Goal: Task Accomplishment & Management: Complete application form

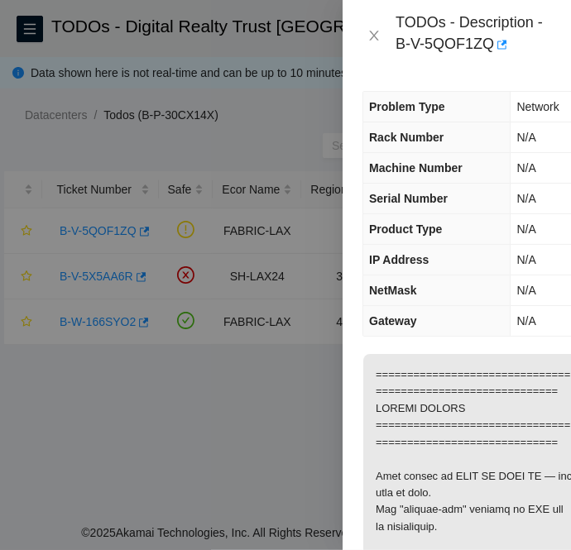
scroll to position [1734, 0]
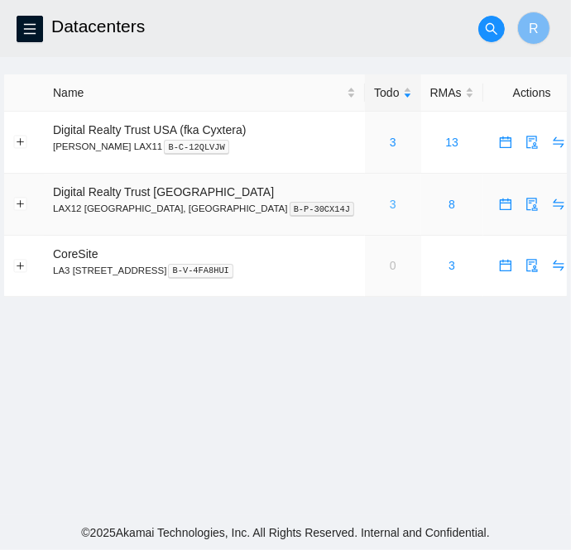
click at [390, 203] on link "3" at bounding box center [393, 204] width 7 height 13
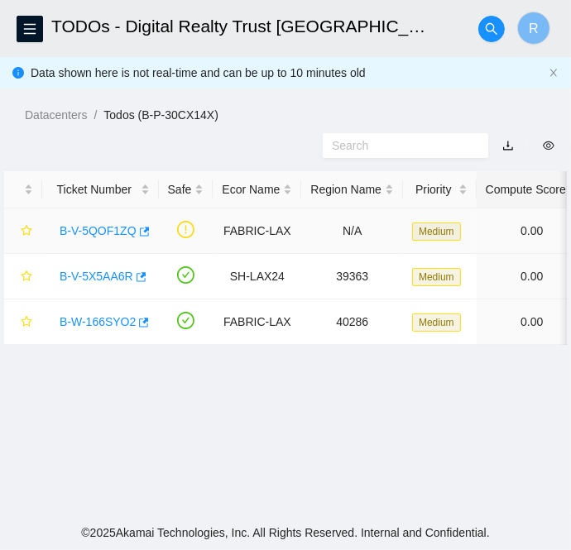
click at [103, 235] on link "B-V-5QOF1ZQ" at bounding box center [98, 230] width 77 height 13
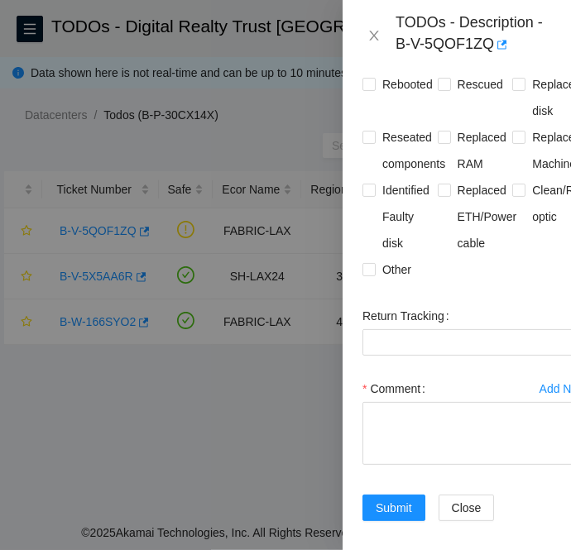
scroll to position [531, 0]
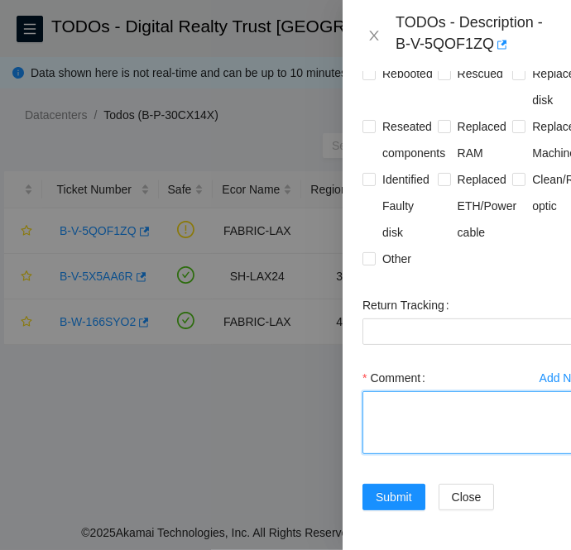
click at [416, 391] on textarea "Comment" at bounding box center [474, 422] width 225 height 63
paste textarea "B-V-5QOF1ZQ Router_1: r15.spine101.lax01.fab Serial Number : R3250B2F041B13GD20…"
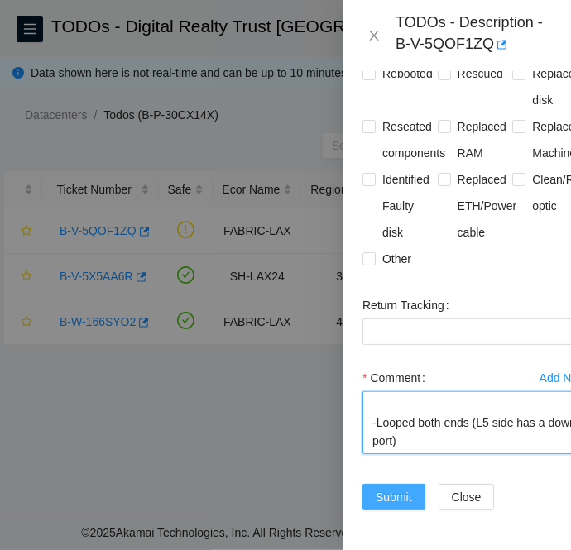
type textarea "B-V-5QOF1ZQ Router_1: r15.spine101.lax01.fab Serial Number : R3250B2F041B13GD20…"
click at [394, 488] on span "Submit" at bounding box center [394, 497] width 36 height 18
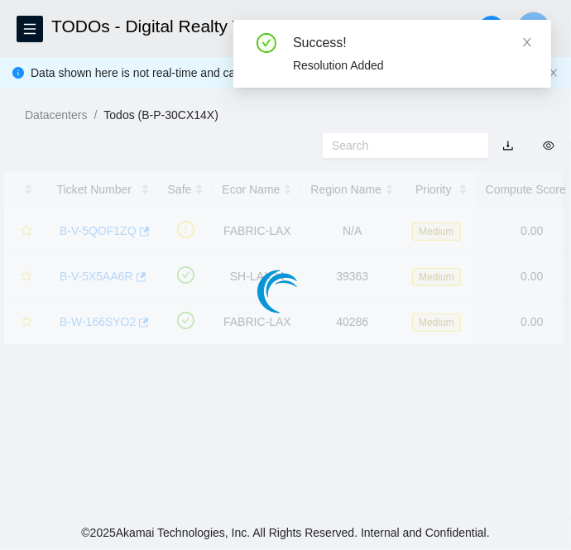
scroll to position [495, 0]
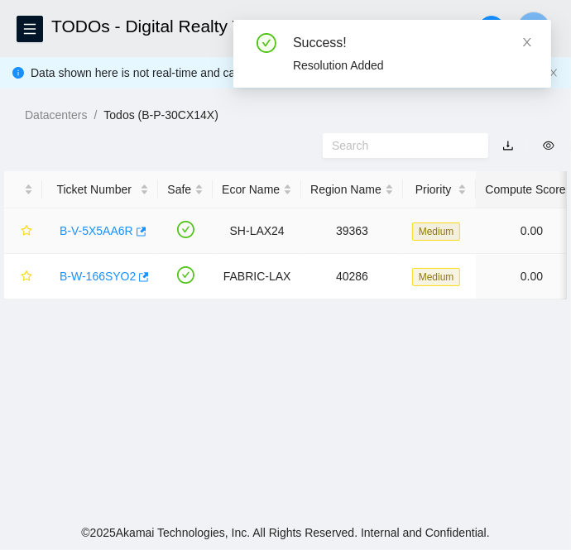
click at [101, 227] on link "B-V-5X5AA6R" at bounding box center [97, 230] width 74 height 13
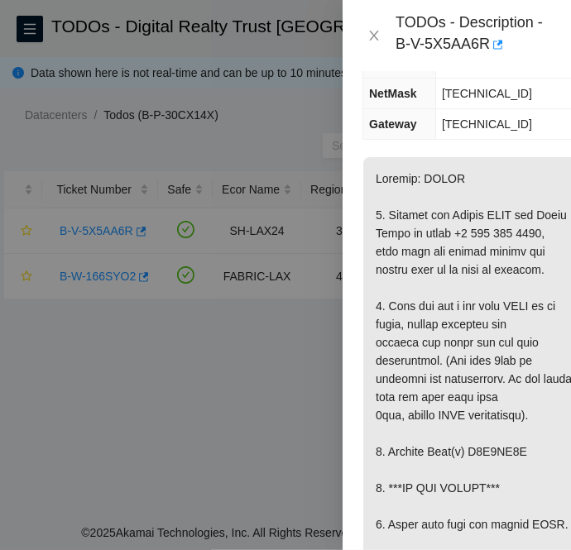
scroll to position [0, 0]
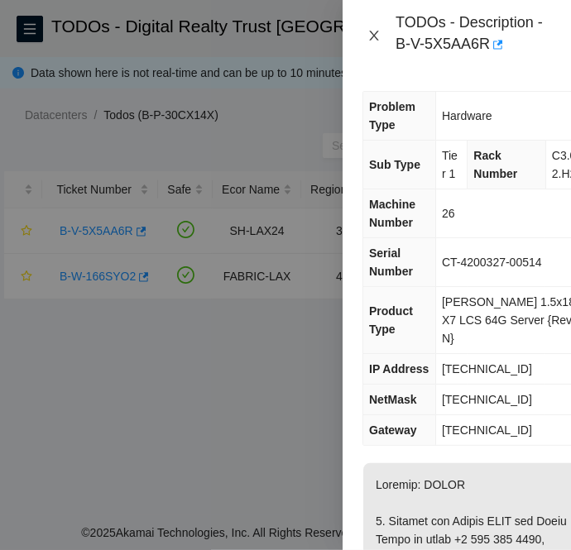
click at [375, 34] on icon "close" at bounding box center [373, 36] width 9 height 10
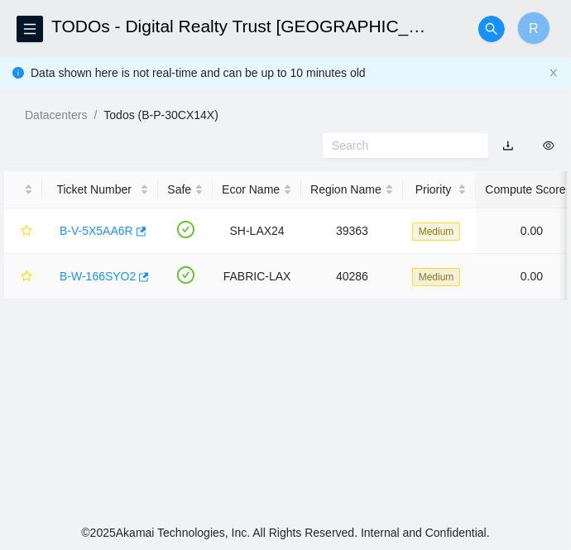
click at [106, 275] on link "B-W-166SYO2" at bounding box center [98, 276] width 76 height 13
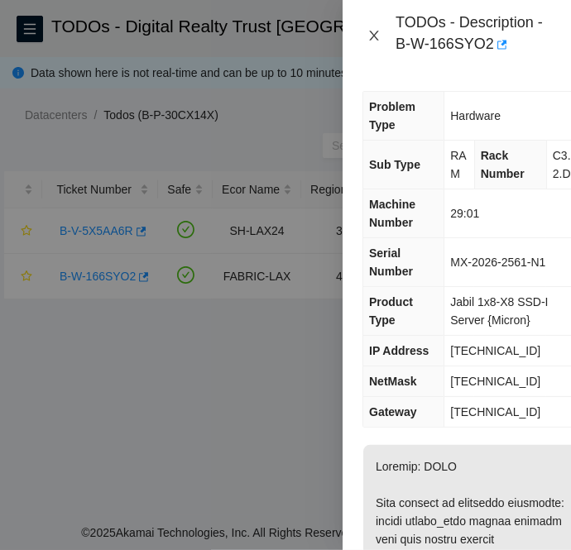
click at [374, 34] on icon "close" at bounding box center [373, 35] width 13 height 13
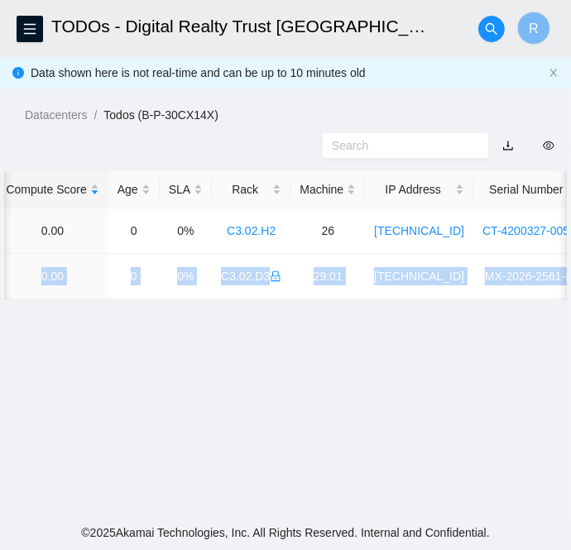
scroll to position [0, 693]
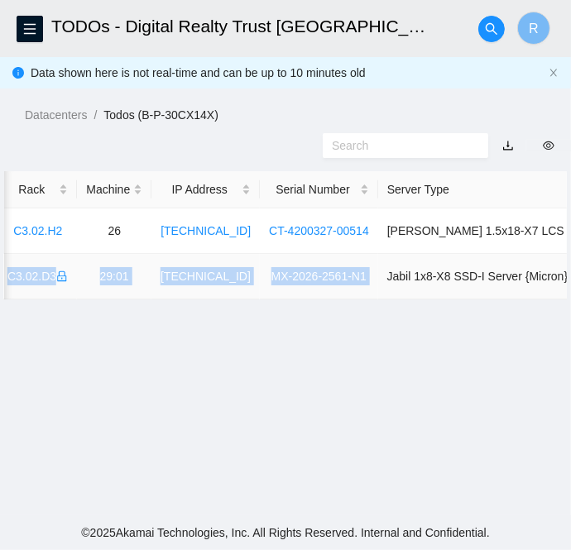
drag, startPoint x: 50, startPoint y: 280, endPoint x: 351, endPoint y: 269, distance: 300.5
copy tr "B-W-166SYO2 FABRIC-LAX 40286 Medium 0.00 0 0% C3.02.D3 29:01 23.220.166.61 MX-2…"
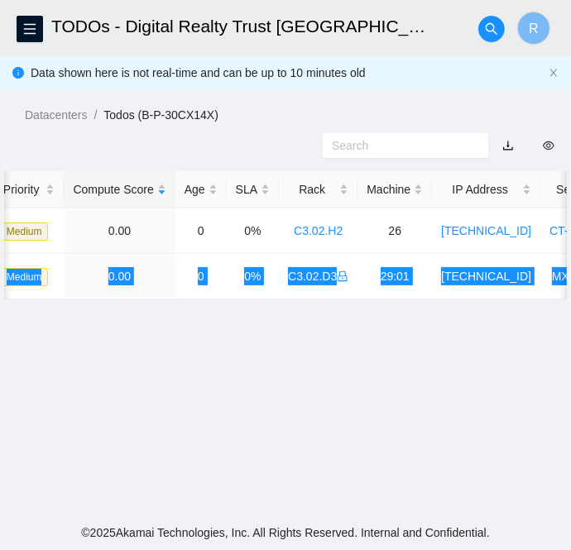
scroll to position [0, 0]
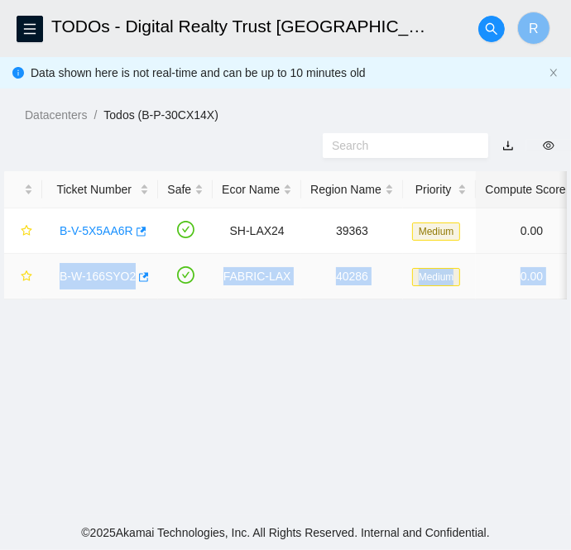
click at [92, 270] on link "B-W-166SYO2" at bounding box center [98, 276] width 76 height 13
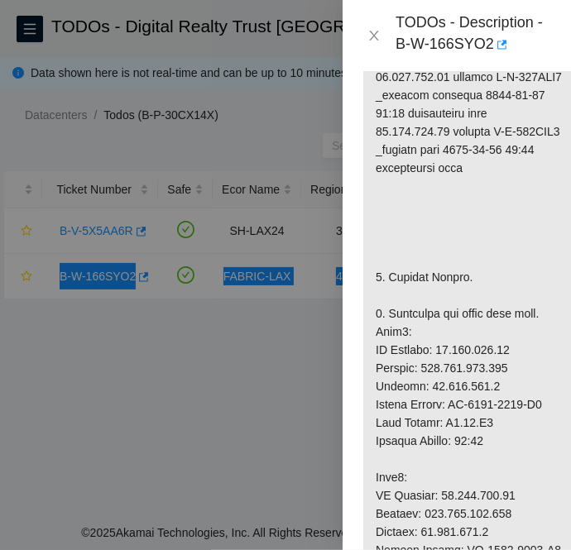
scroll to position [557, 0]
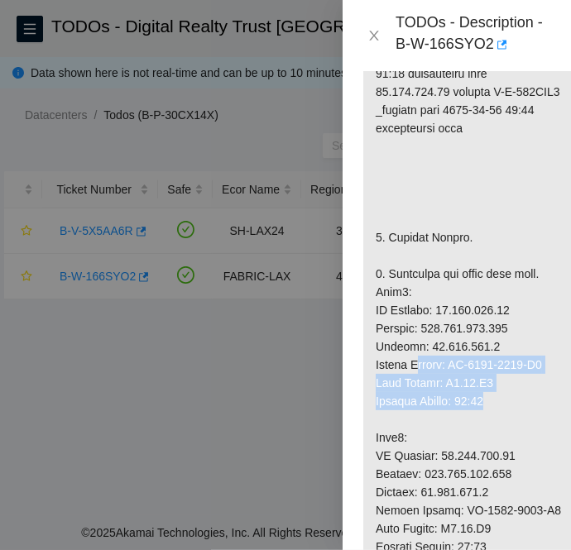
drag, startPoint x: 510, startPoint y: 416, endPoint x: 418, endPoint y: 377, distance: 99.7
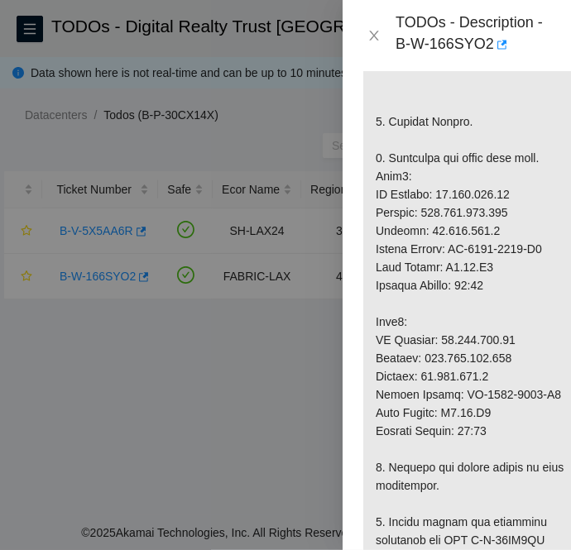
scroll to position [688, 0]
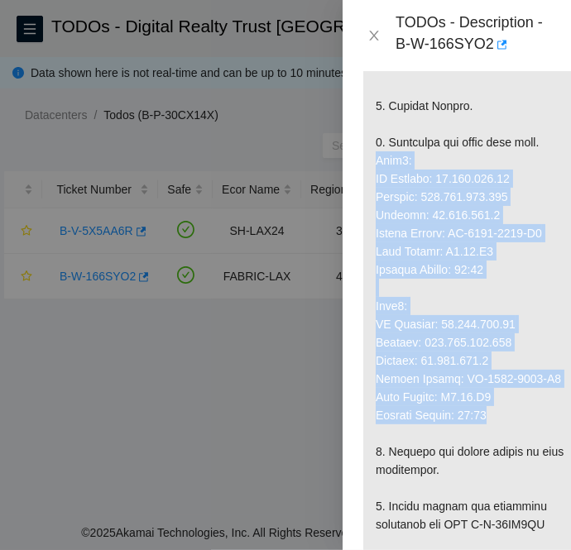
drag, startPoint x: 518, startPoint y: 437, endPoint x: 373, endPoint y: 176, distance: 298.1
click at [373, 176] on p at bounding box center [474, 479] width 223 height 1445
copy p "Node0: IP Address: 23.220.166.60 Netmask: 255.255.255.128 Gateway: 23.220.166.1…"
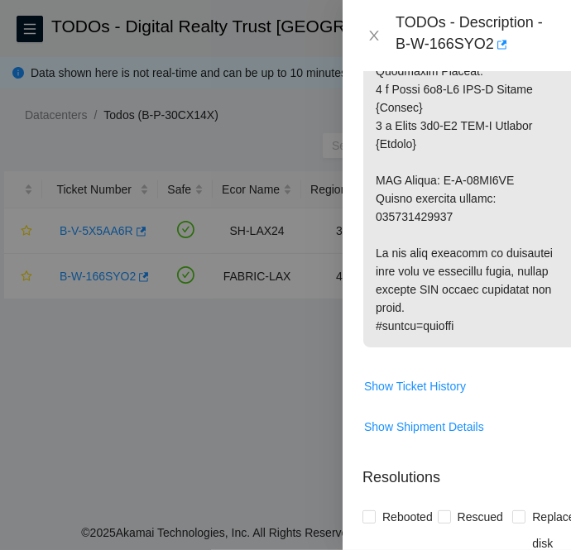
scroll to position [1469, 0]
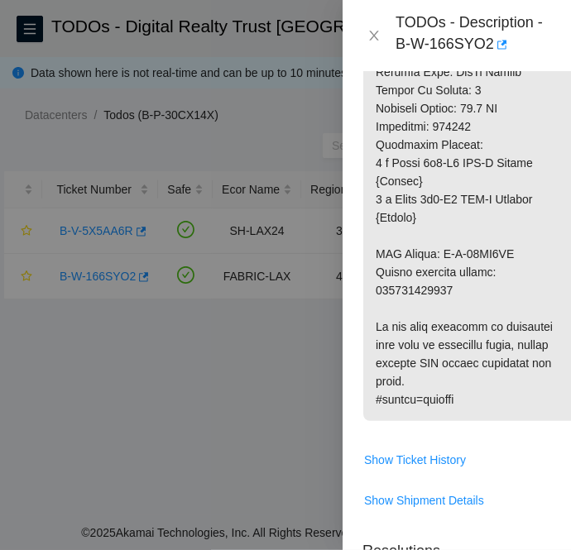
drag, startPoint x: 443, startPoint y: 271, endPoint x: 527, endPoint y: 276, distance: 84.5
copy p "B-W-16DA1AN"
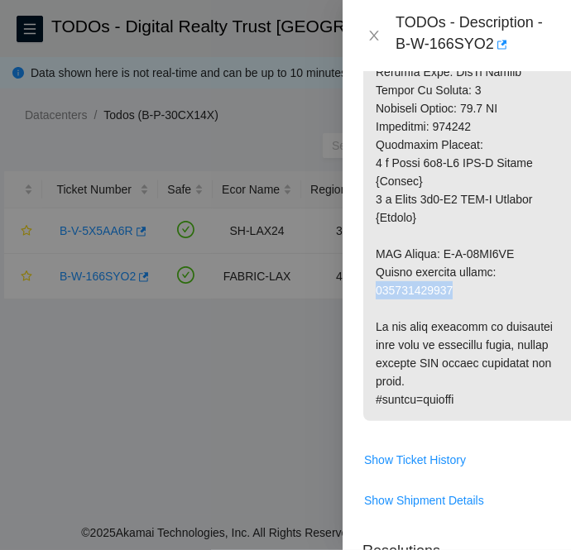
copy p "417328430262"
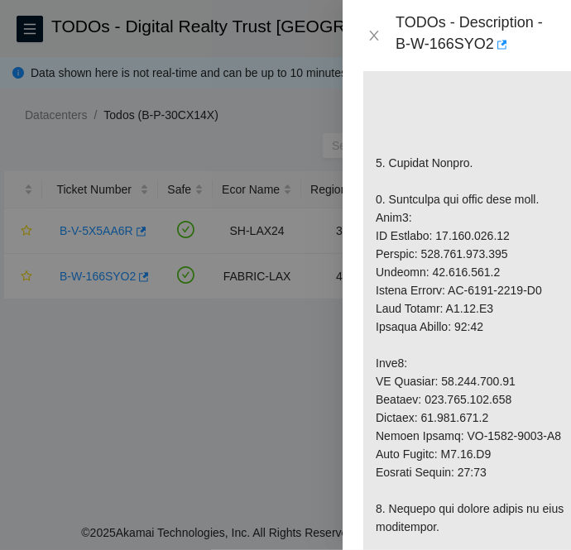
scroll to position [640, 0]
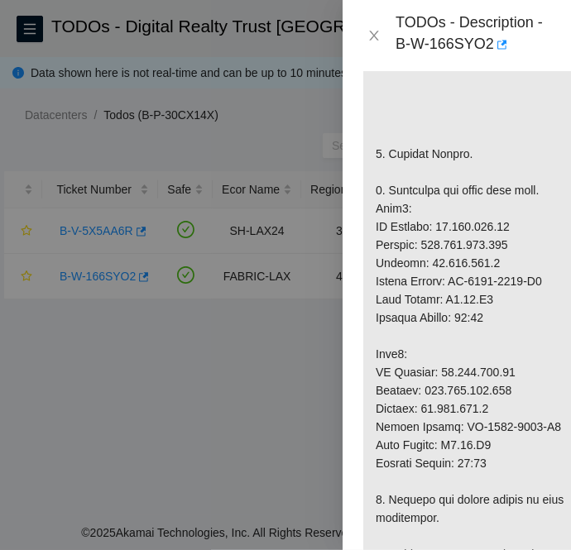
click at [466, 241] on p at bounding box center [474, 527] width 223 height 1445
copy p "23.220.166.60"
click at [477, 264] on p at bounding box center [474, 527] width 223 height 1445
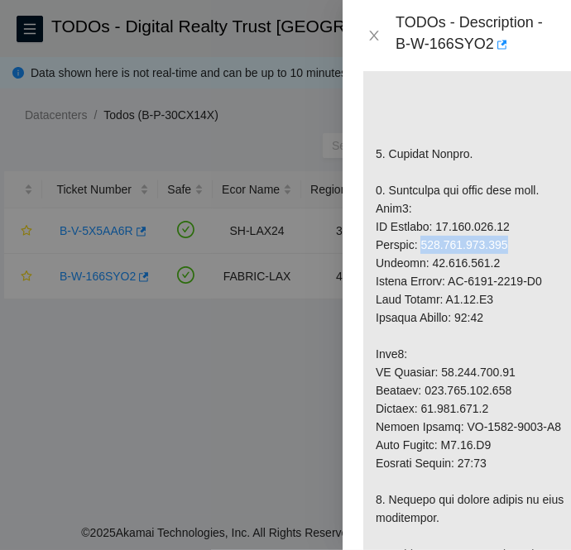
copy p "255.255.255.128"
drag, startPoint x: 453, startPoint y: 318, endPoint x: 500, endPoint y: 319, distance: 46.3
click at [500, 319] on p at bounding box center [474, 527] width 223 height 1445
copy p "C3.02.D3"
drag, startPoint x: 470, startPoint y: 335, endPoint x: 510, endPoint y: 339, distance: 39.9
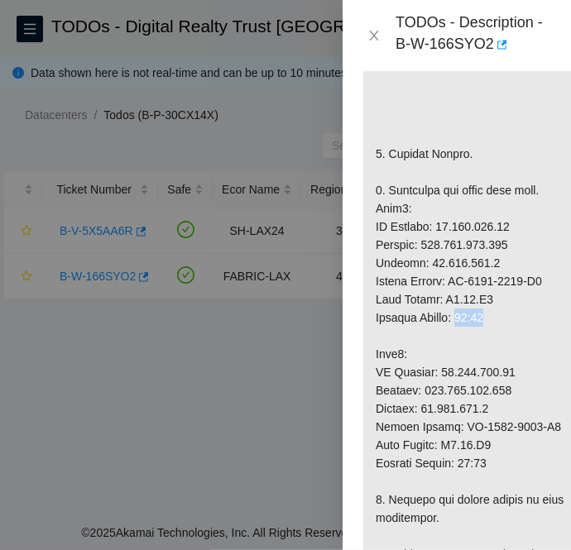
click at [510, 339] on p at bounding box center [474, 527] width 223 height 1445
copy p "29:00"
click at [470, 386] on p at bounding box center [474, 527] width 223 height 1445
copy p "[TECHNICAL_ID]"
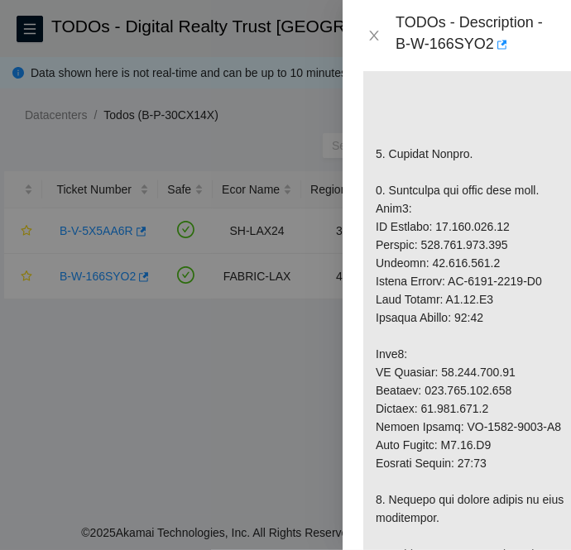
click at [477, 410] on p at bounding box center [474, 527] width 223 height 1445
copy p "255.255.255.128"
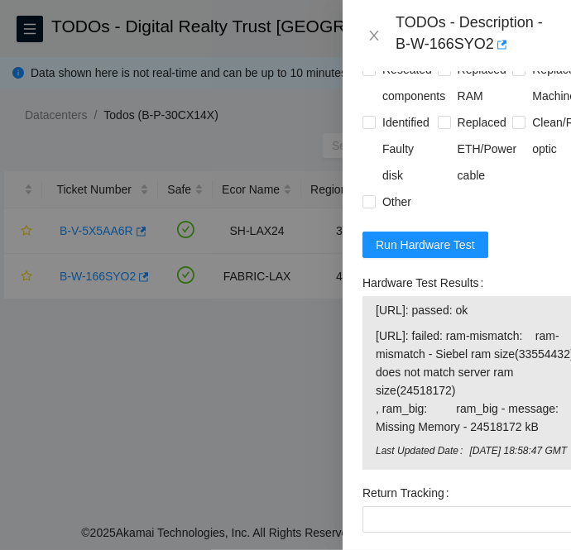
scroll to position [2182, 0]
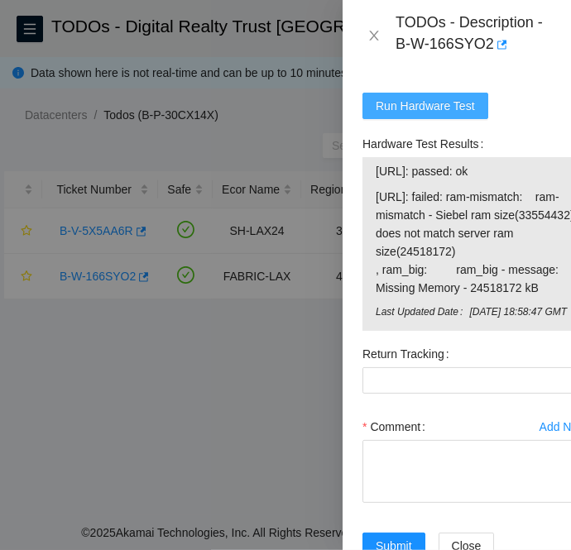
click at [437, 113] on span "Run Hardware Test" at bounding box center [425, 106] width 99 height 18
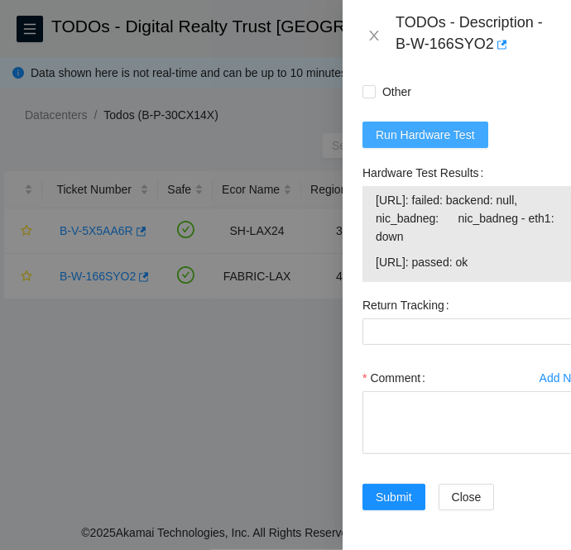
click at [415, 126] on span "Run Hardware Test" at bounding box center [425, 135] width 99 height 18
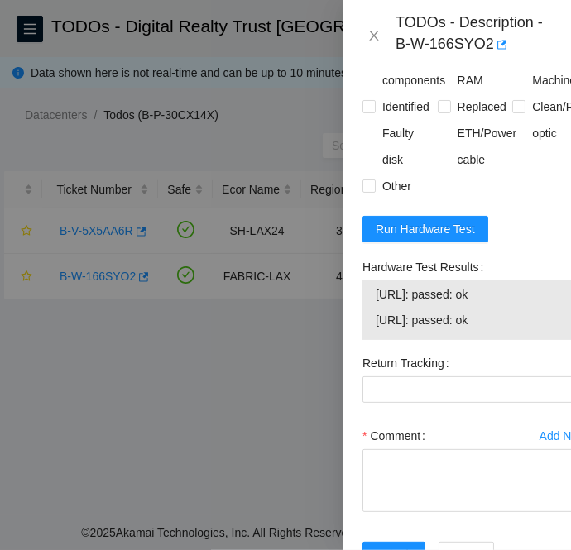
scroll to position [2155, 0]
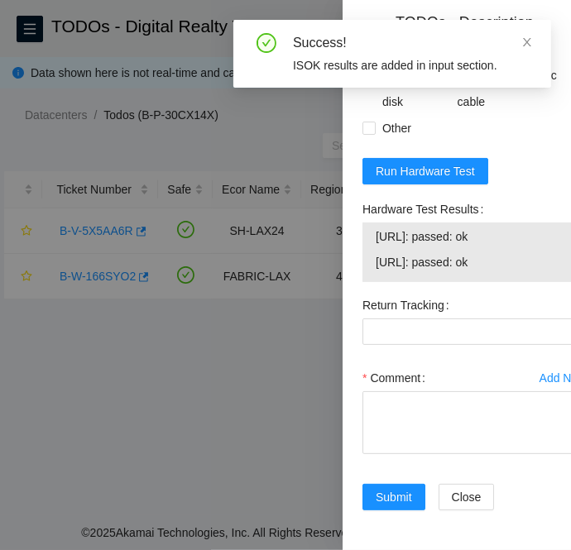
drag, startPoint x: 515, startPoint y: 247, endPoint x: 364, endPoint y: 208, distance: 156.1
click at [364, 223] on div "23.220.166.60: passed: ok 23.220.166.61: passed: ok" at bounding box center [474, 253] width 225 height 60
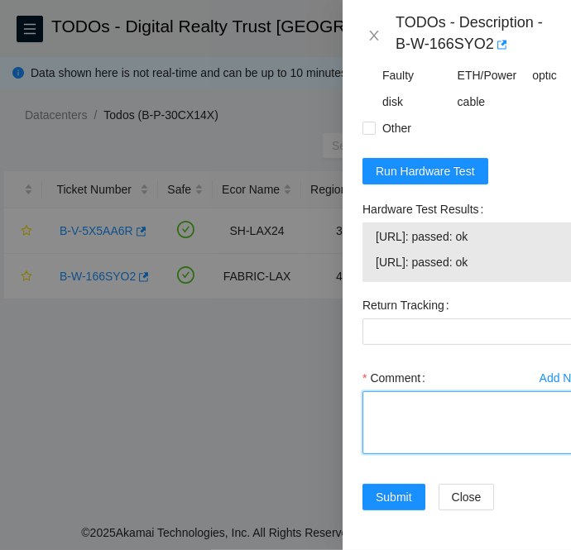
click at [396, 391] on textarea "Comment" at bounding box center [474, 422] width 225 height 63
paste textarea "B-W-166SYO2 FABRIC-LAX Medium 0 0% C3.02.D3 29:01 23.220.166.61 MX-2026-2561-N1…"
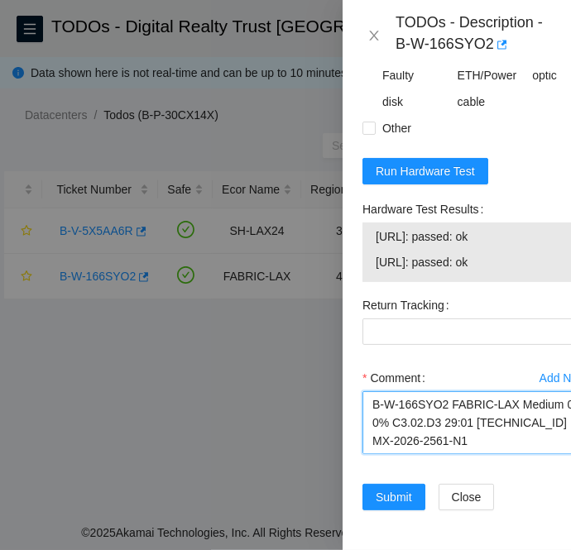
scroll to position [723, 0]
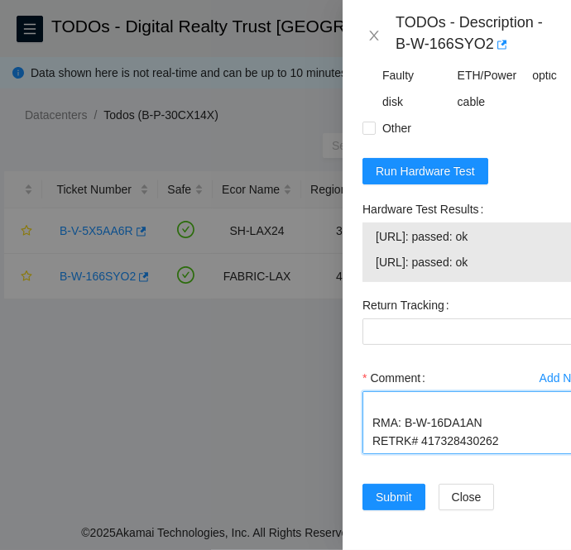
click at [461, 424] on textarea "B-W-166SYO2 FABRIC-LAX Medium 0 0% C3.02.D3 29:01 23.220.166.61 MX-2026-2561-N1…" at bounding box center [474, 422] width 225 height 63
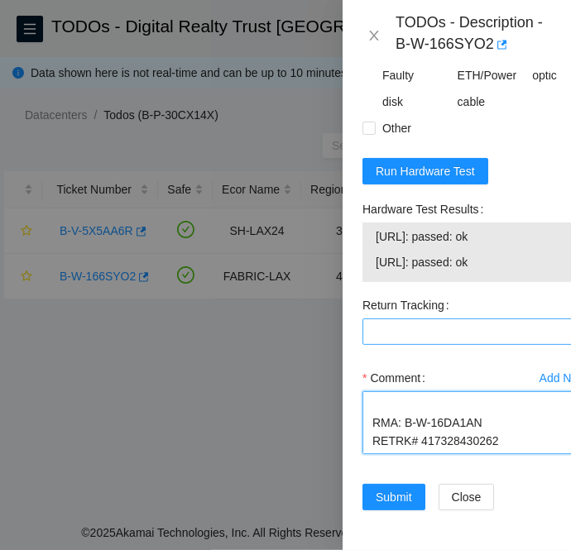
type textarea "B-W-166SYO2 FABRIC-LAX Medium 0 0% C3.02.D3 29:01 23.220.166.61 MX-2026-2561-N1…"
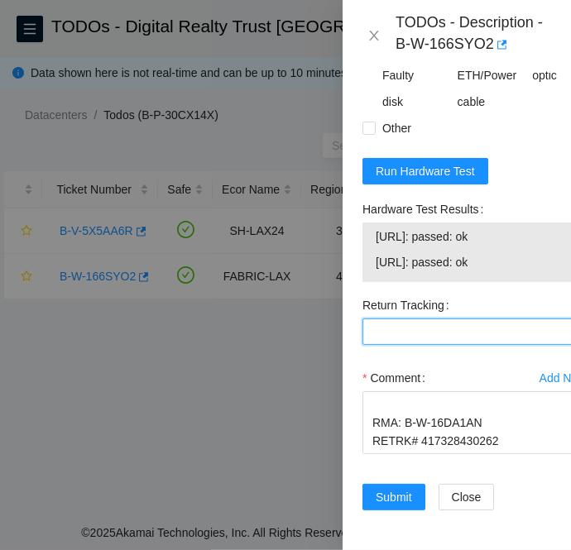
click at [391, 319] on Tracking "Return Tracking" at bounding box center [474, 332] width 225 height 26
paste Tracking "417328430262"
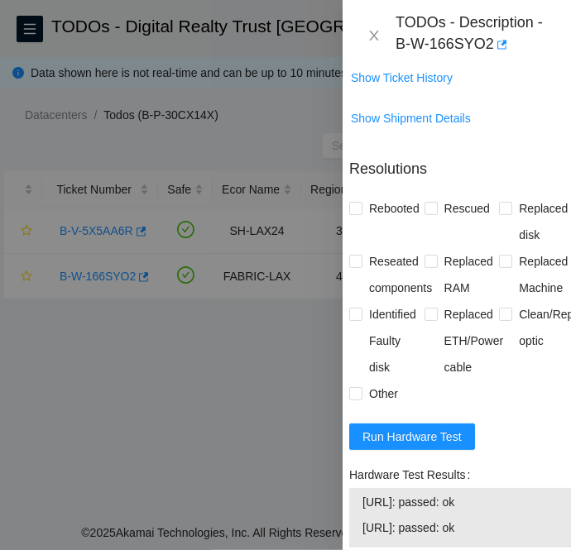
scroll to position [1851, 12]
type Tracking "417328430262"
click at [361, 213] on input "Rebooted" at bounding box center [356, 208] width 12 height 12
checkbox input "true"
click at [500, 266] on input "Replaced Machine" at bounding box center [506, 261] width 12 height 12
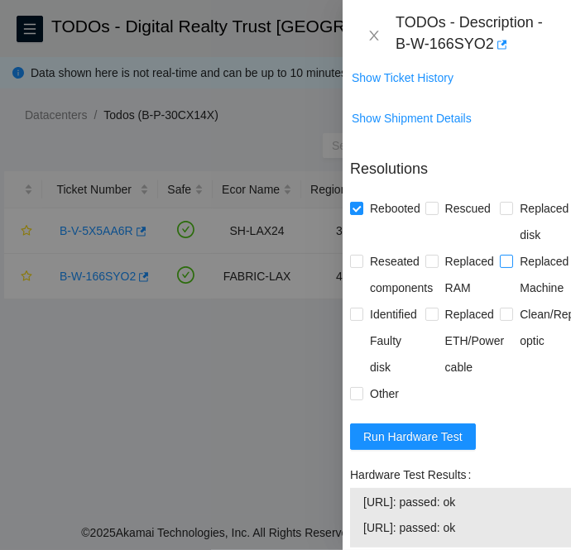
checkbox input "true"
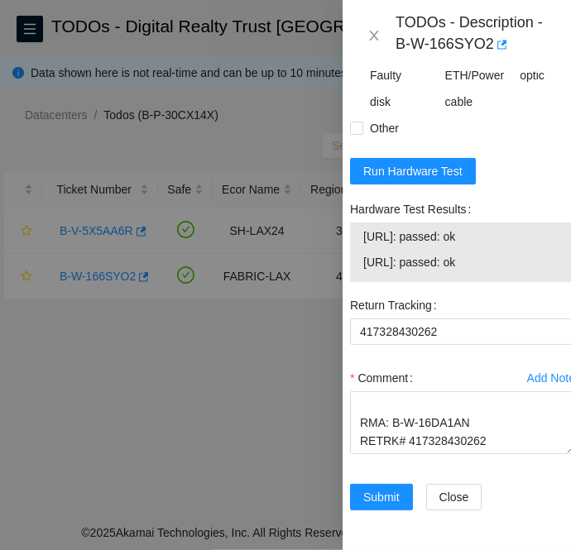
scroll to position [2155, 12]
click at [74, 74] on div at bounding box center [285, 275] width 571 height 550
click at [364, 485] on button "Submit" at bounding box center [381, 497] width 63 height 26
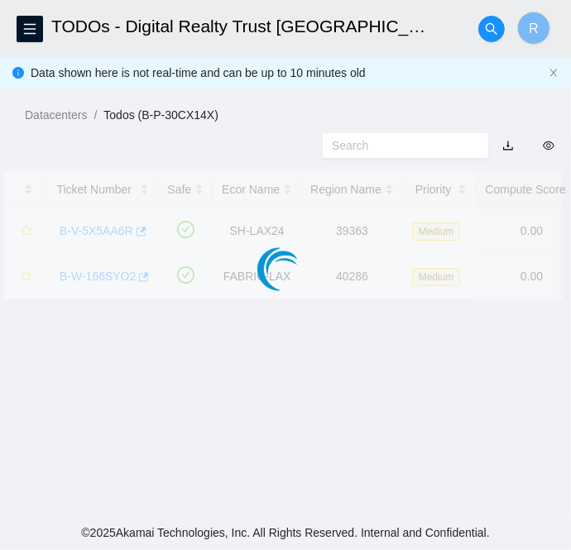
scroll to position [495, 12]
